Goal: Transaction & Acquisition: Subscribe to service/newsletter

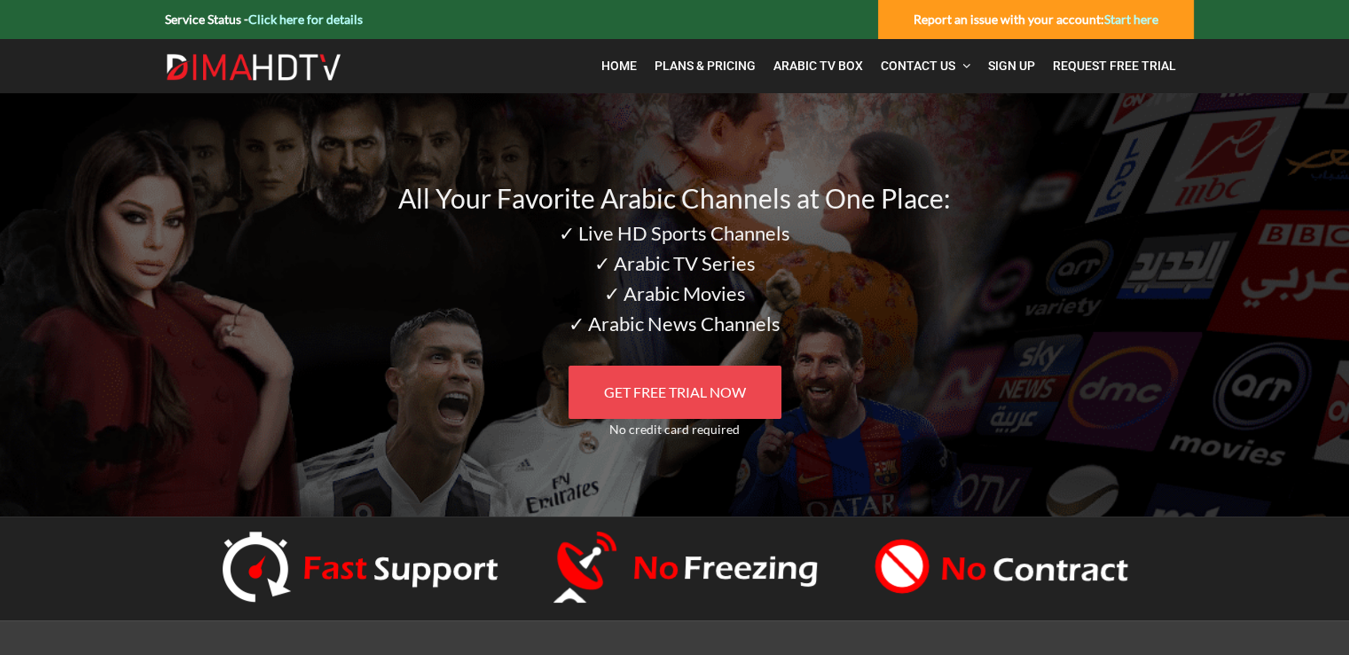
click at [663, 387] on span "GET FREE TRIAL NOW" at bounding box center [675, 391] width 142 height 17
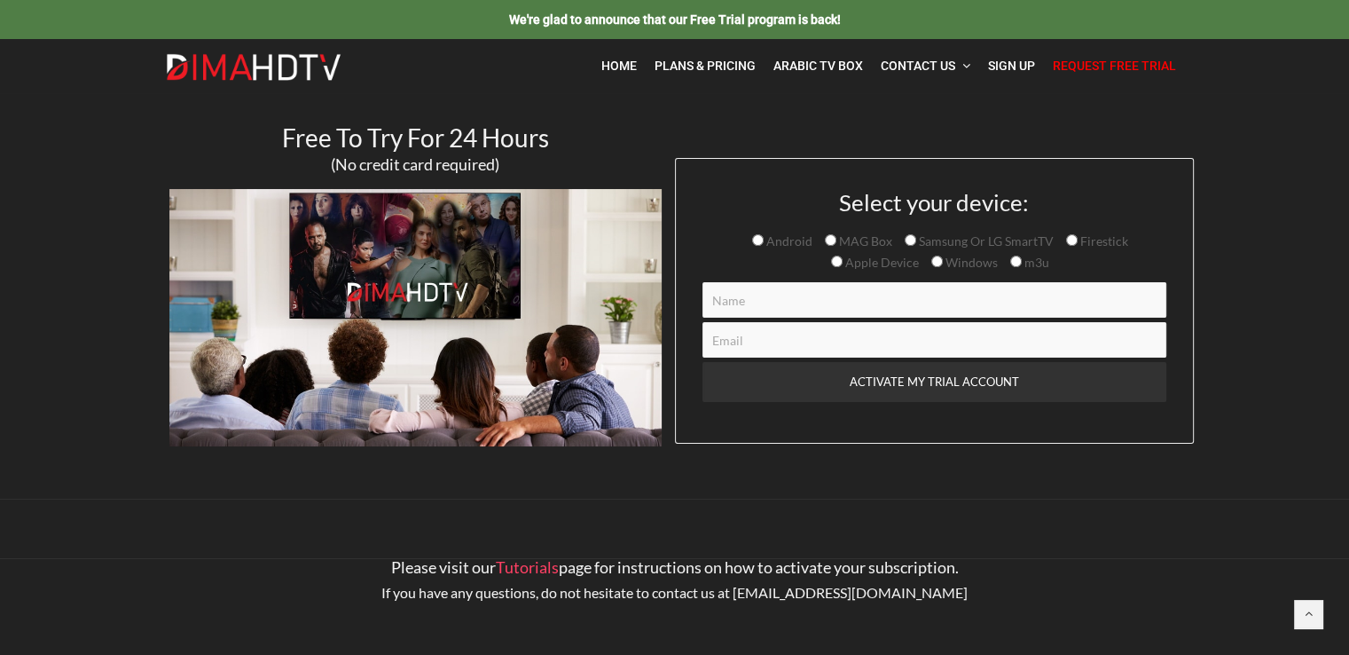
click at [1010, 260] on input "m3u" at bounding box center [1016, 261] width 12 height 12
radio input "true"
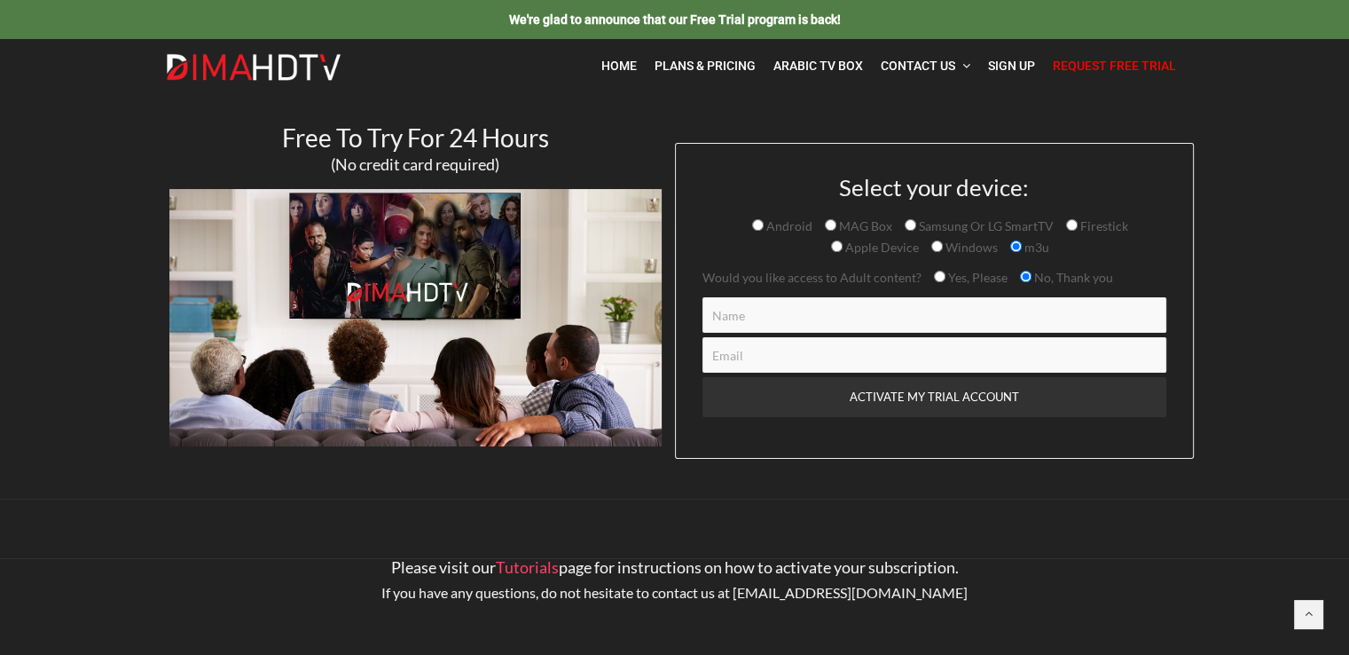
click at [836, 320] on input "Contact form" at bounding box center [935, 314] width 464 height 35
type input "atwolf88@gmail.com"
drag, startPoint x: 857, startPoint y: 316, endPoint x: 677, endPoint y: 316, distance: 180.1
click at [677, 316] on div "Select your device: Android MAG Box Samsung Or LG SmartTV Firestick Apple Devic…" at bounding box center [934, 301] width 519 height 316
click at [766, 362] on input "Contact form" at bounding box center [935, 354] width 464 height 35
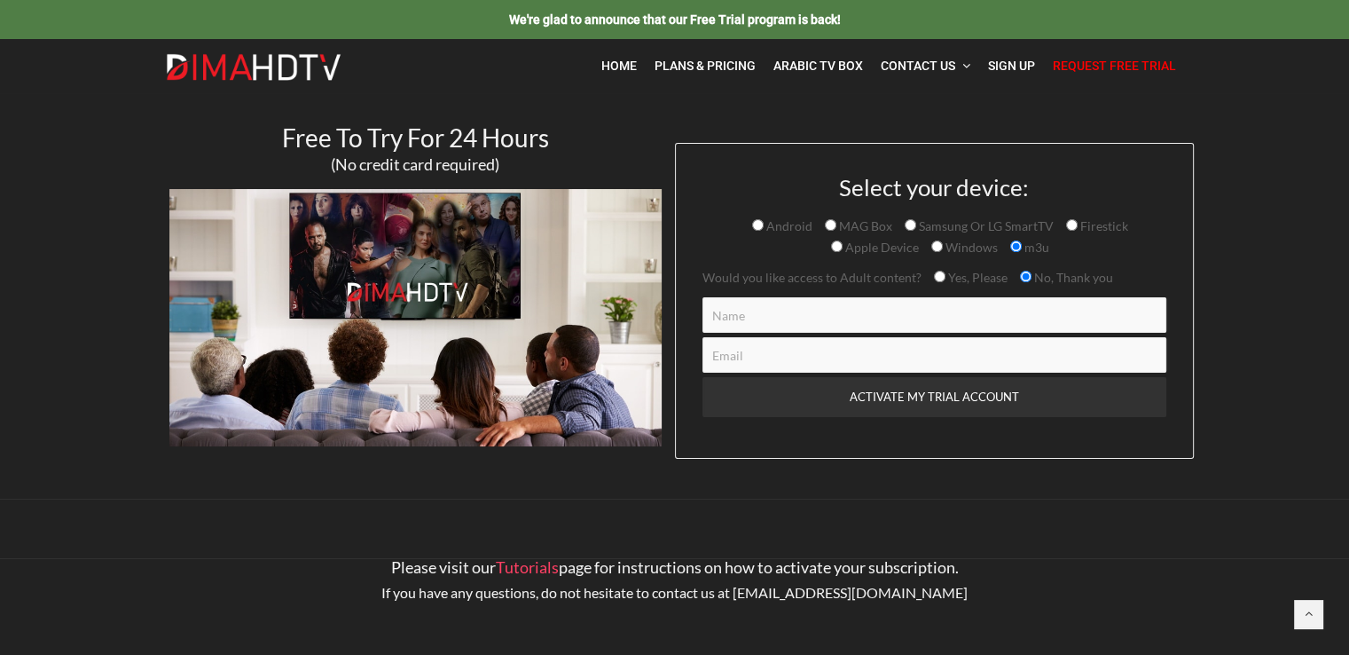
paste input "atwolf88@gmail.com"
type input "atwolf88@gmail.com"
click at [770, 302] on input "Contact form" at bounding box center [935, 314] width 464 height 35
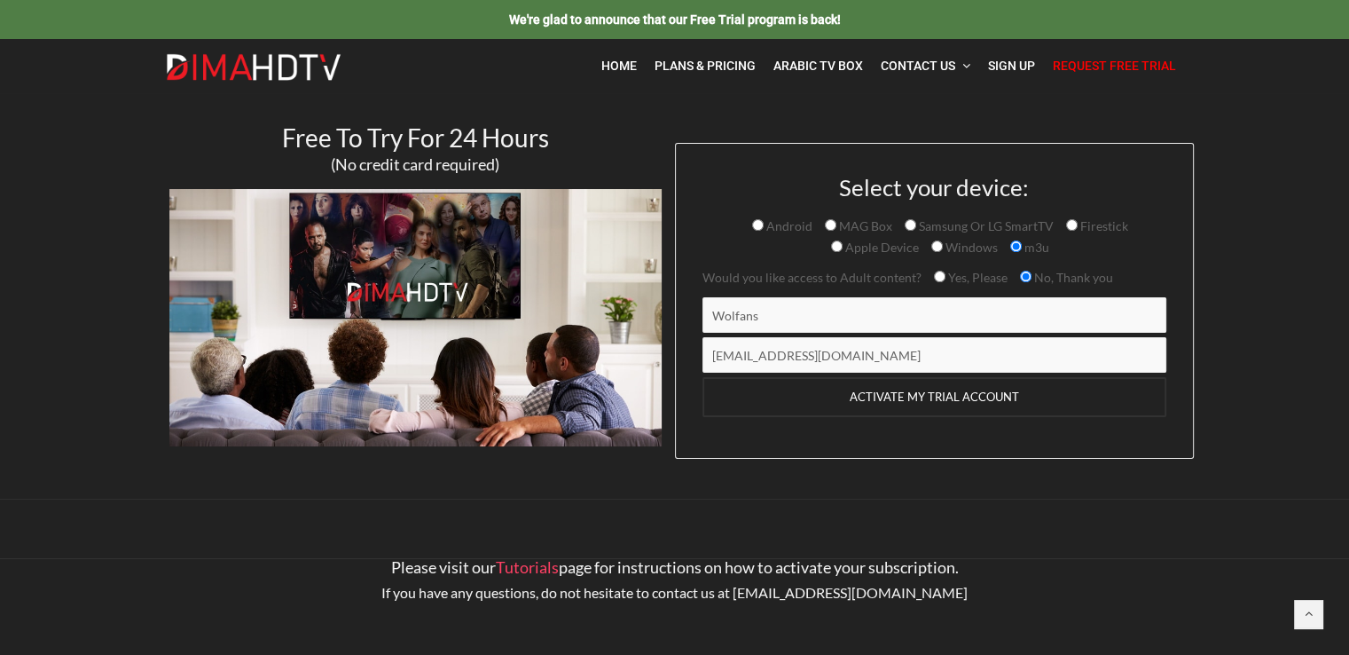
type input "Wolfans"
click at [885, 404] on input "ACTIVATE MY TRIAL ACCOUNT" at bounding box center [935, 397] width 464 height 40
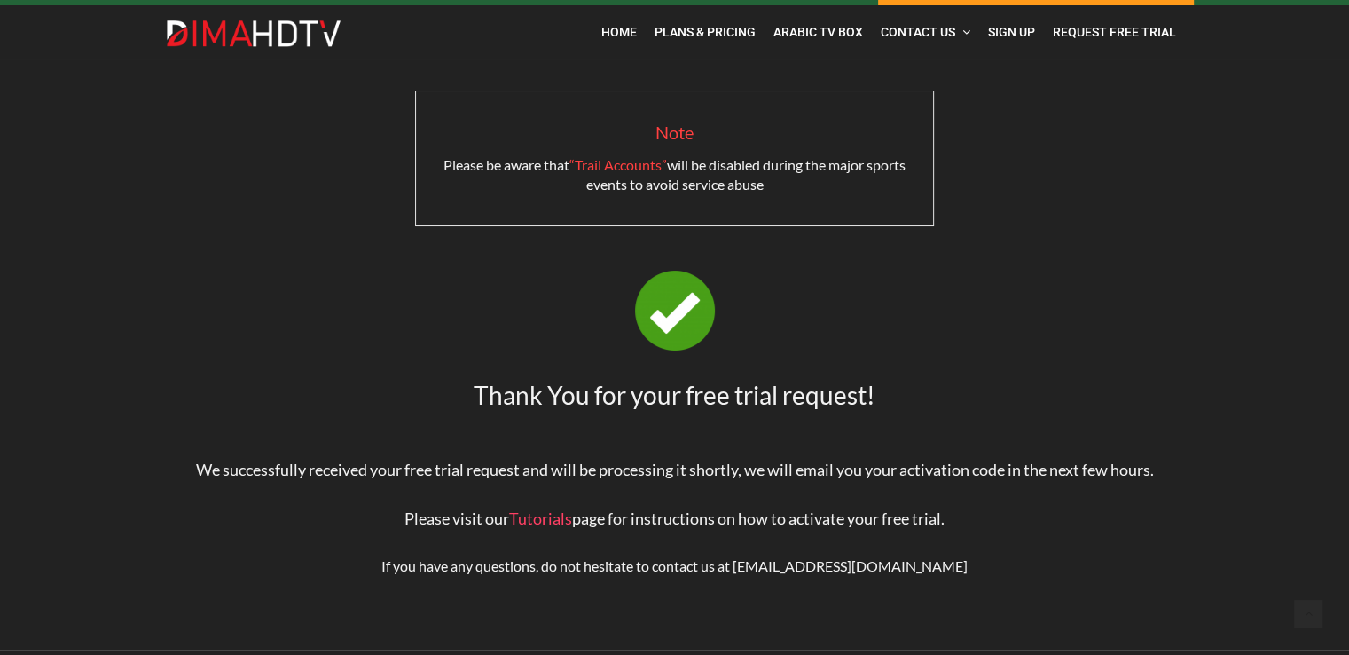
scroll to position [95, 0]
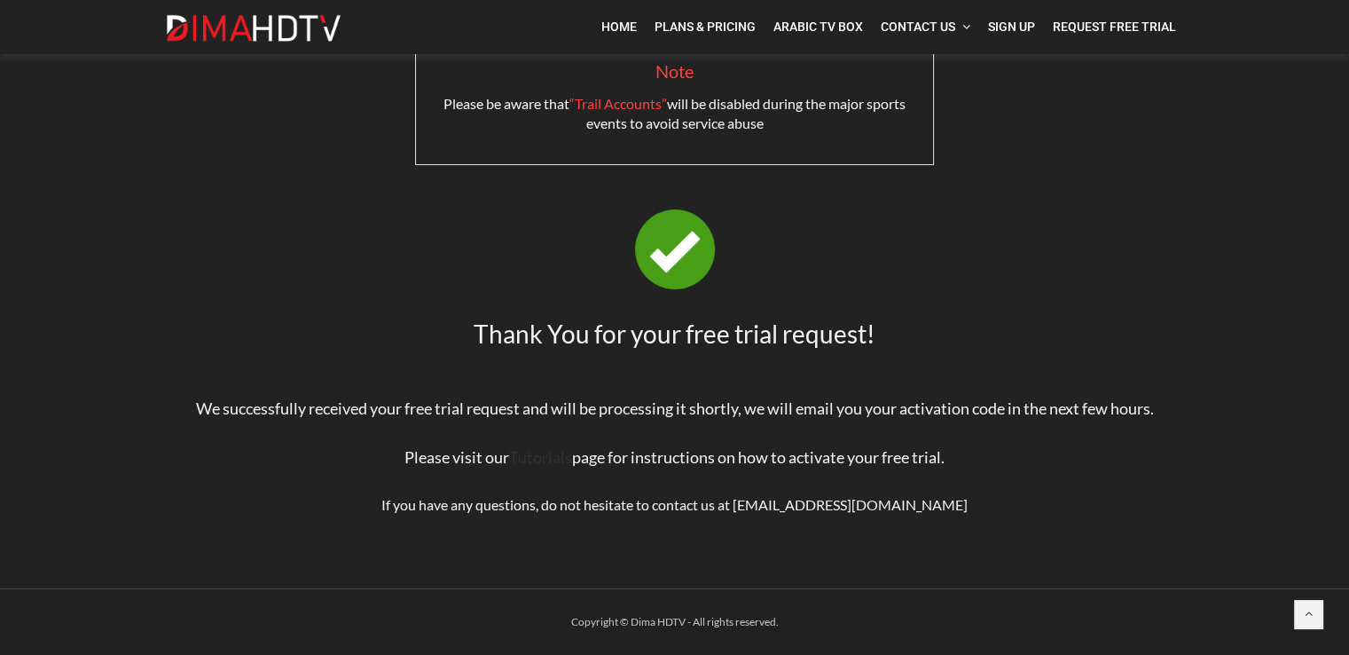
click at [542, 455] on link "Tutorials" at bounding box center [540, 457] width 63 height 20
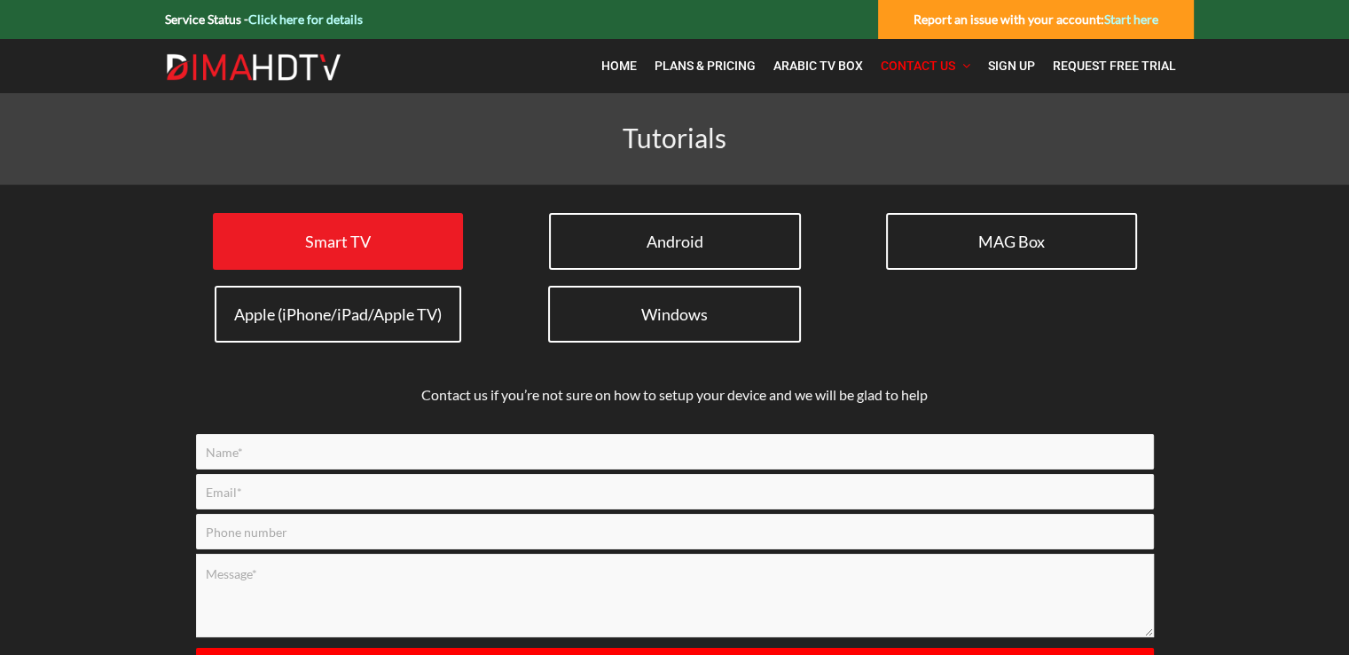
click at [407, 246] on link "Smart TV" at bounding box center [338, 241] width 250 height 57
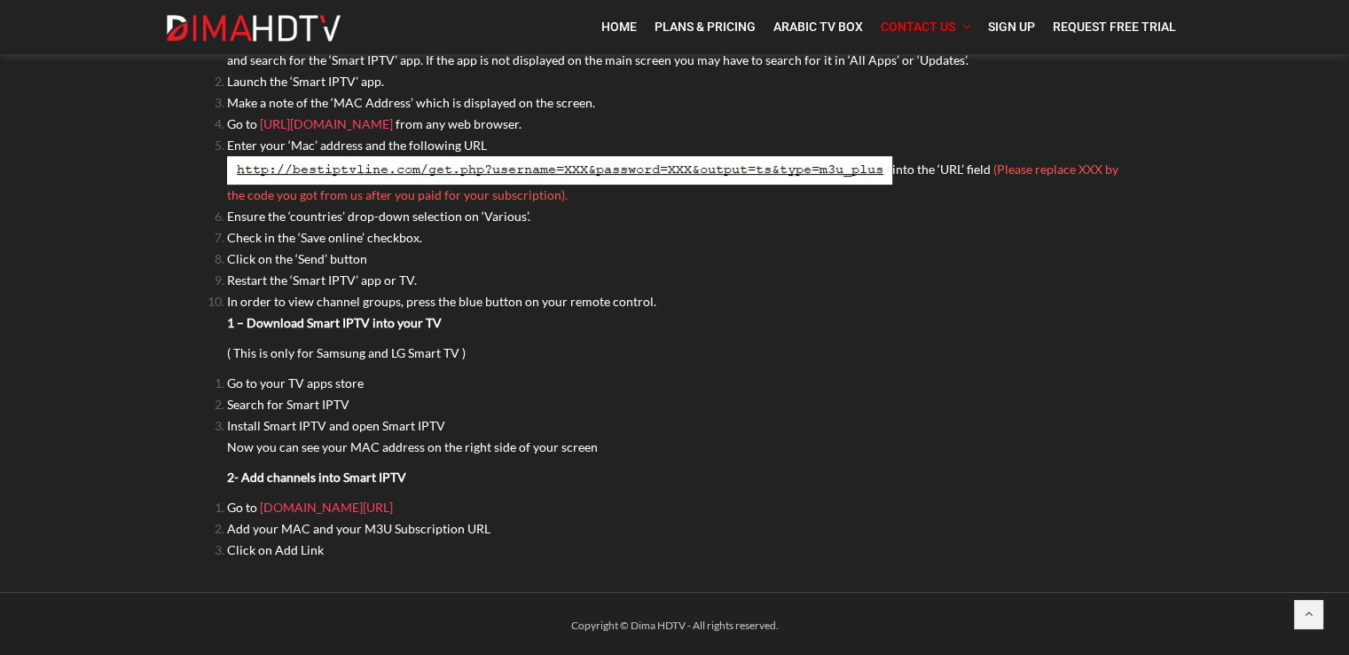
scroll to position [412, 0]
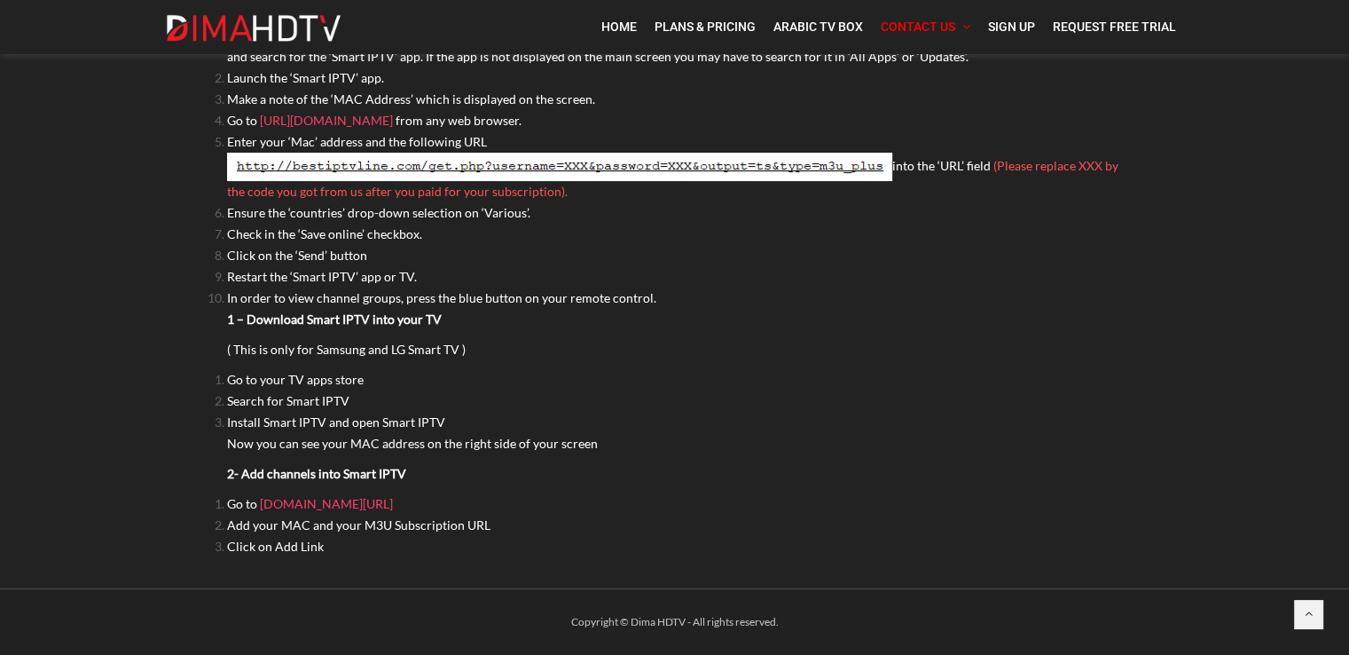
click at [596, 156] on img at bounding box center [559, 167] width 665 height 28
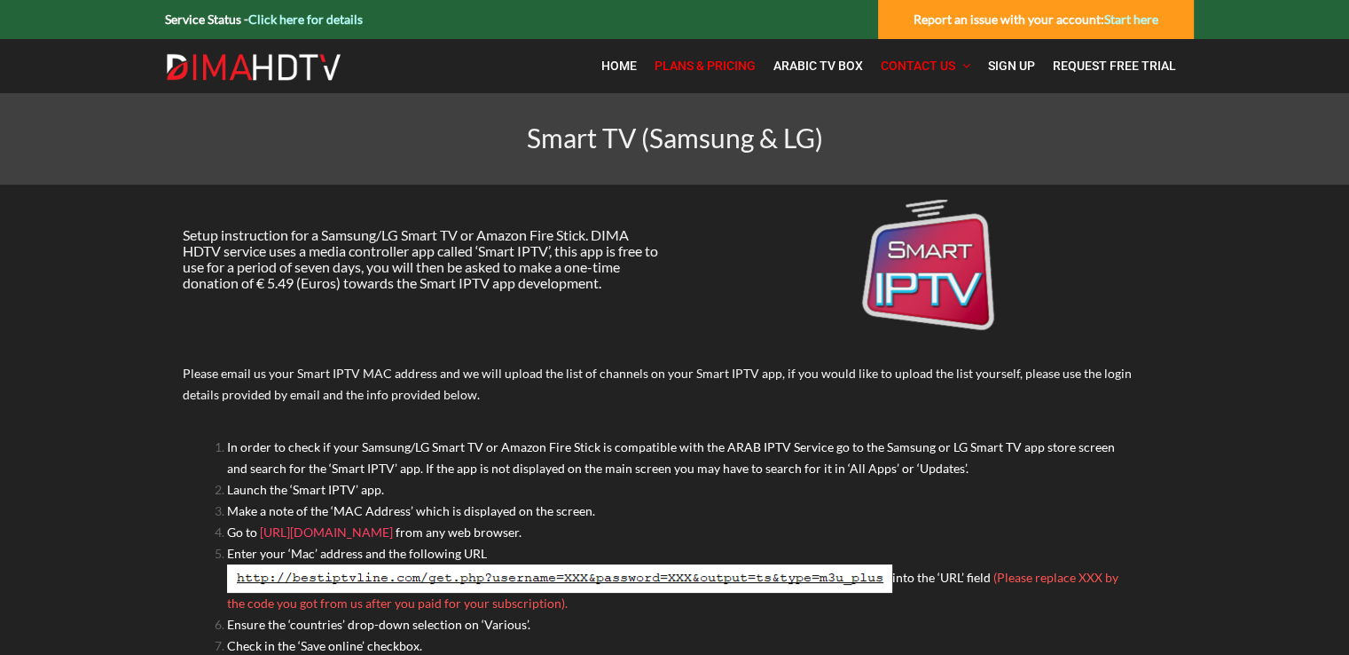
click at [698, 61] on span "Plans & Pricing" at bounding box center [705, 66] width 101 height 14
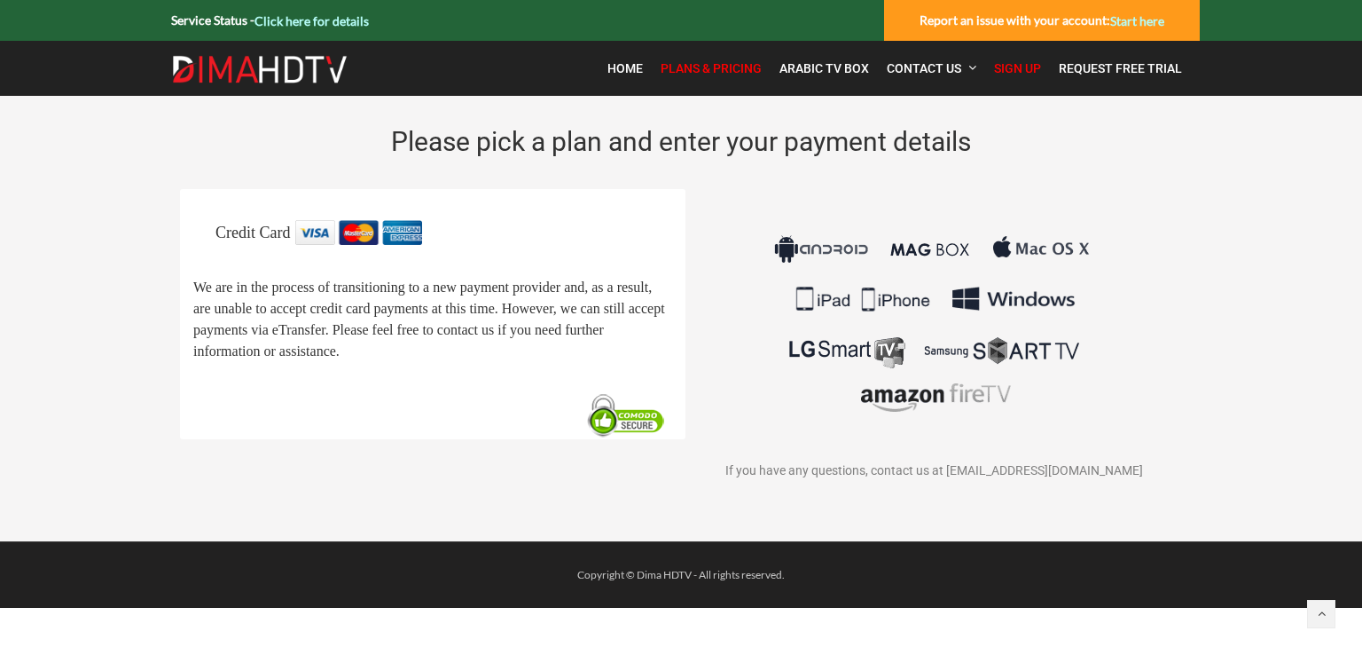
click at [355, 305] on span "We are in the process of transitioning to a new payment provider and, as a resu…" at bounding box center [429, 319] width 472 height 79
click at [334, 308] on span "We are in the process of transitioning to a new payment provider and, as a resu…" at bounding box center [429, 319] width 472 height 79
click at [1015, 69] on span "Sign Up" at bounding box center [1017, 68] width 47 height 14
click at [632, 387] on div "Credit Card We are in the process of transitioning to a new payment provider an…" at bounding box center [432, 313] width 479 height 186
click at [617, 406] on div "Credit Card We are in the process of transitioning to a new payment provider an…" at bounding box center [432, 313] width 479 height 186
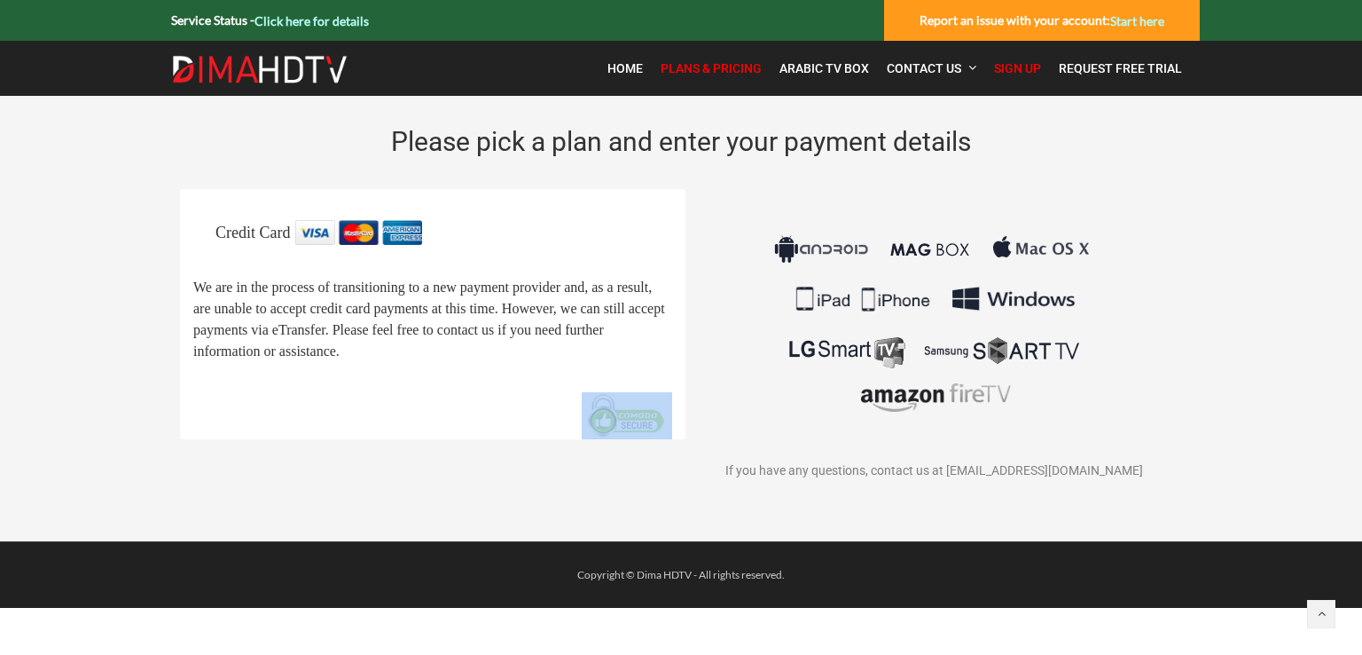
click at [617, 420] on img at bounding box center [627, 415] width 90 height 47
click at [452, 242] on p "Credit Card" at bounding box center [444, 232] width 457 height 25
click at [630, 68] on span "Home" at bounding box center [625, 68] width 35 height 14
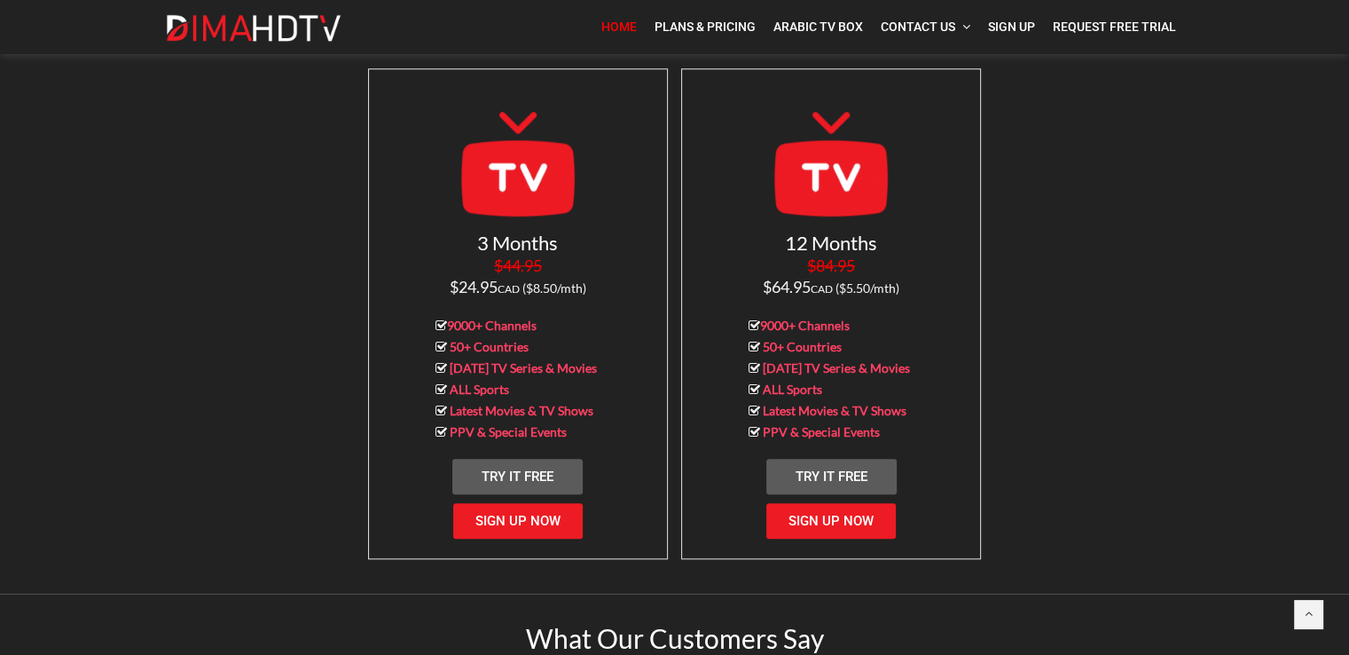
scroll to position [1774, 0]
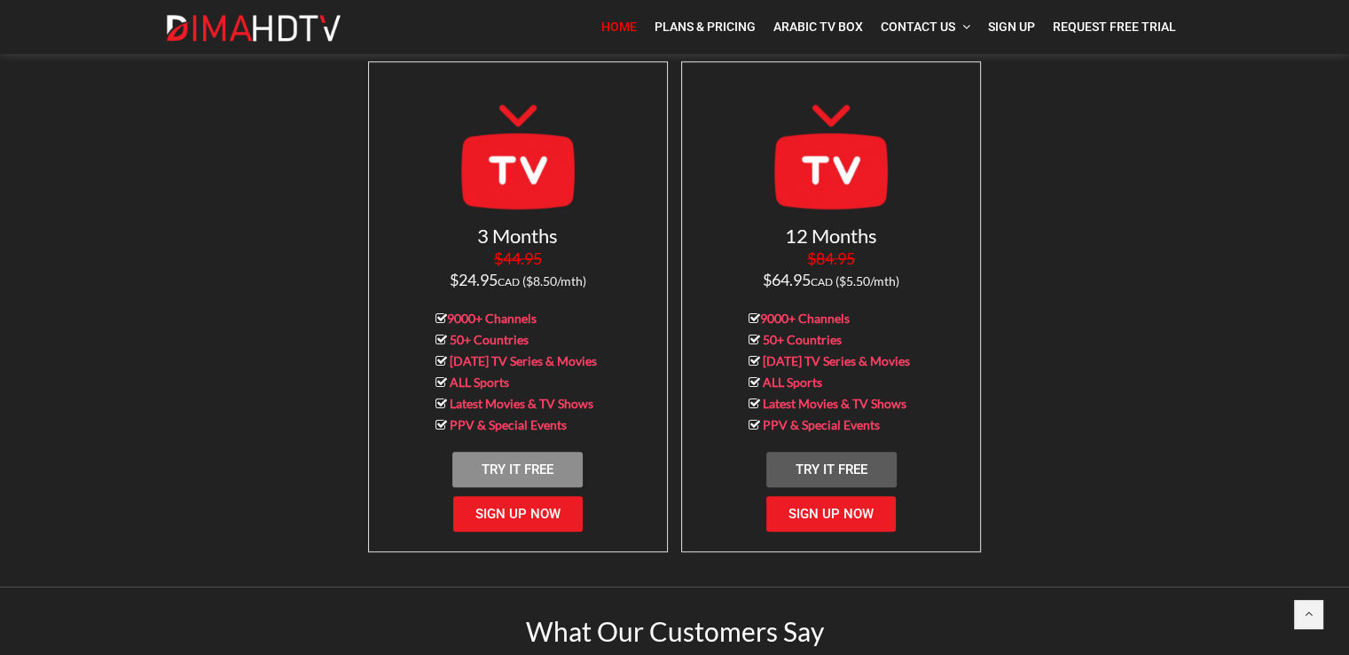
click at [506, 461] on span "Try It Free" at bounding box center [518, 469] width 72 height 16
